Goal: Information Seeking & Learning: Learn about a topic

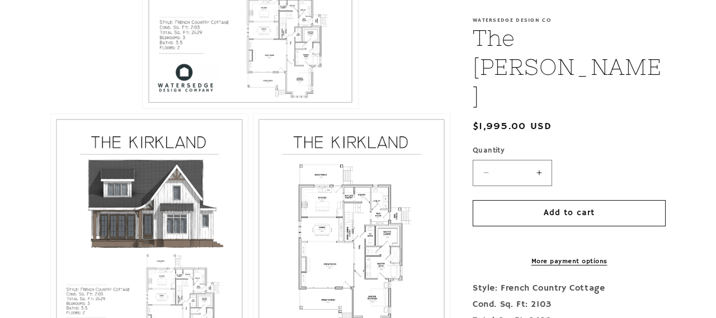
scroll to position [474, 0]
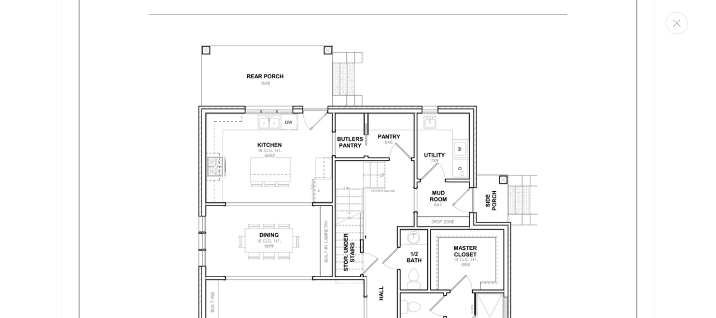
scroll to position [1663, 0]
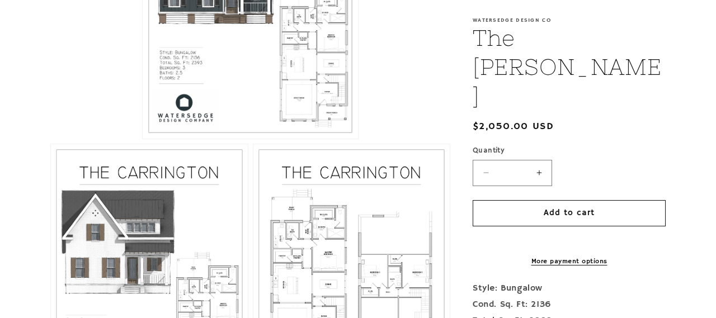
scroll to position [417, 0]
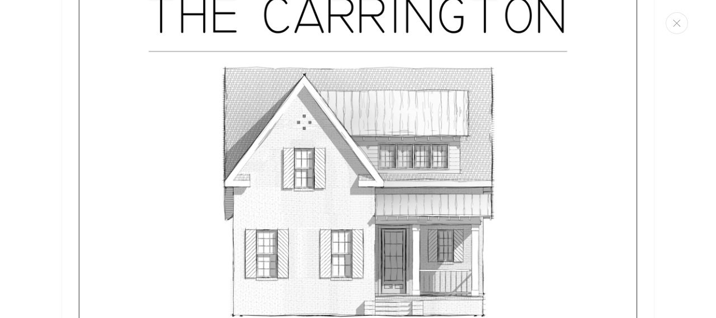
scroll to position [2429, 0]
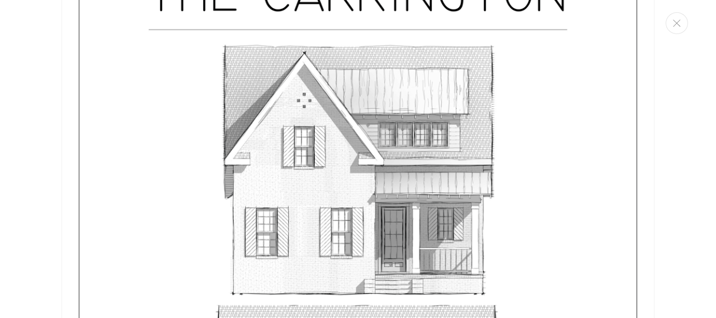
click at [107, 239] on img "Media gallery" at bounding box center [357, 291] width 593 height 767
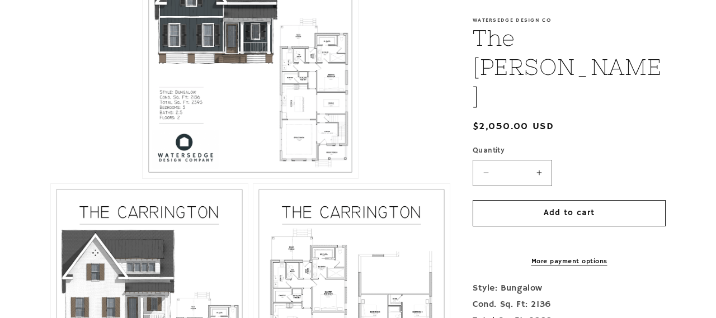
scroll to position [0, 0]
